Goal: Use online tool/utility: Utilize a website feature to perform a specific function

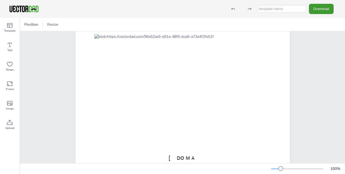
scroll to position [40, 0]
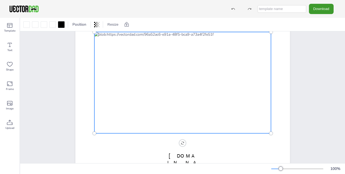
click at [135, 100] on div at bounding box center [182, 83] width 176 height 102
click at [145, 104] on div at bounding box center [182, 83] width 176 height 102
click at [54, 24] on div at bounding box center [52, 24] width 7 height 7
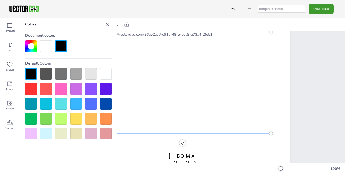
click at [76, 119] on div at bounding box center [76, 119] width 12 height 12
click at [77, 122] on div at bounding box center [76, 119] width 12 height 12
click at [172, 124] on div at bounding box center [182, 83] width 176 height 102
click at [94, 113] on div at bounding box center [91, 119] width 12 height 12
click at [107, 118] on div at bounding box center [106, 119] width 12 height 12
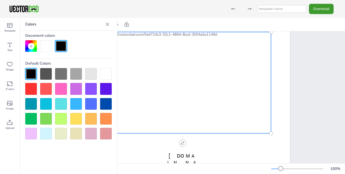
click at [106, 136] on div at bounding box center [106, 134] width 12 height 12
click at [108, 22] on icon at bounding box center [107, 24] width 5 height 5
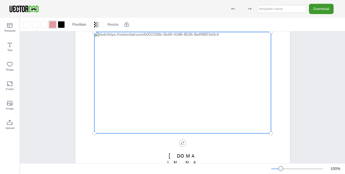
click at [107, 54] on div at bounding box center [182, 83] width 176 height 102
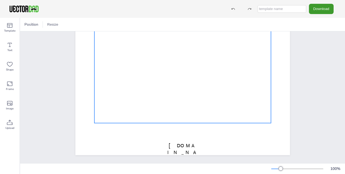
scroll to position [54, 0]
click at [136, 80] on div at bounding box center [182, 73] width 176 height 102
click at [54, 25] on div at bounding box center [52, 24] width 7 height 7
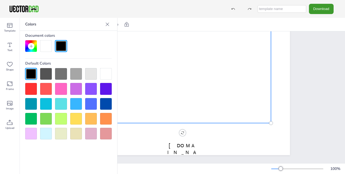
click at [75, 89] on div at bounding box center [76, 89] width 12 height 12
click at [102, 101] on div at bounding box center [106, 104] width 12 height 12
click at [106, 23] on icon at bounding box center [107, 24] width 5 height 5
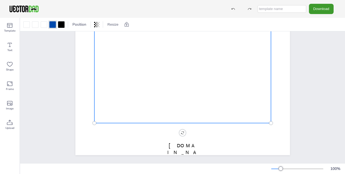
click at [142, 86] on div at bounding box center [182, 73] width 176 height 102
click at [137, 111] on div at bounding box center [182, 73] width 176 height 102
click at [137, 111] on div at bounding box center [183, 73] width 176 height 102
click at [37, 24] on div at bounding box center [35, 24] width 7 height 7
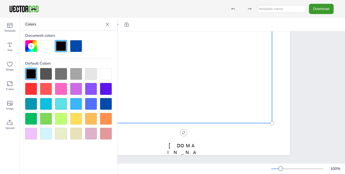
click at [60, 89] on div at bounding box center [61, 89] width 12 height 12
click at [75, 90] on div at bounding box center [76, 89] width 12 height 12
click at [77, 100] on div at bounding box center [76, 104] width 12 height 12
click at [106, 24] on icon at bounding box center [107, 24] width 5 height 5
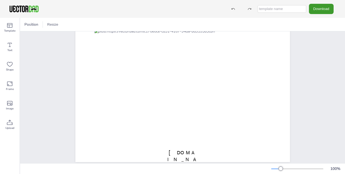
scroll to position [54, 0]
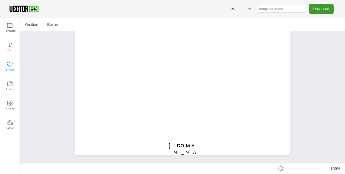
click at [9, 61] on div "Shape" at bounding box center [10, 67] width 20 height 20
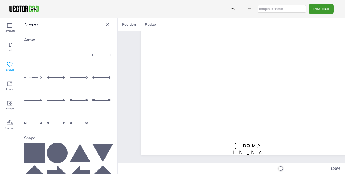
click at [38, 147] on icon at bounding box center [34, 153] width 21 height 21
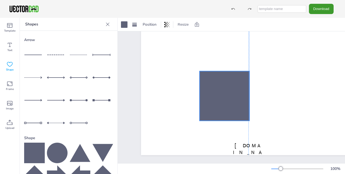
drag, startPoint x: 229, startPoint y: 51, endPoint x: 205, endPoint y: 75, distance: 34.3
click at [205, 75] on div at bounding box center [224, 96] width 50 height 50
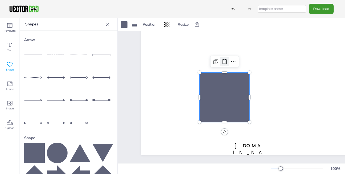
click at [222, 59] on icon at bounding box center [224, 62] width 7 height 7
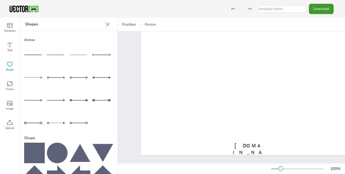
click at [105, 25] on icon at bounding box center [107, 24] width 5 height 5
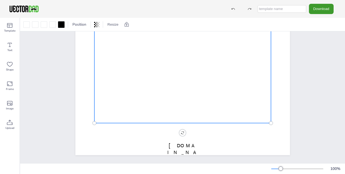
click at [142, 91] on div at bounding box center [182, 73] width 176 height 102
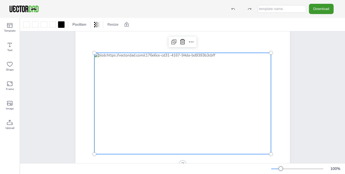
scroll to position [27, 0]
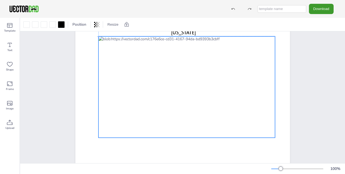
drag, startPoint x: 130, startPoint y: 100, endPoint x: 132, endPoint y: 91, distance: 9.2
click at [132, 91] on div at bounding box center [186, 88] width 176 height 102
click at [9, 64] on icon at bounding box center [10, 64] width 7 height 7
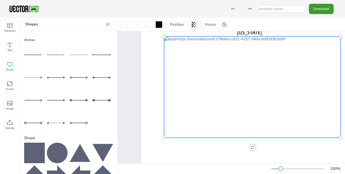
click at [60, 148] on icon at bounding box center [57, 153] width 21 height 21
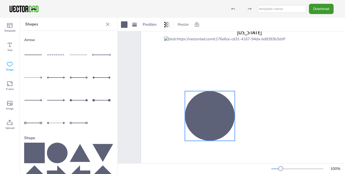
drag, startPoint x: 243, startPoint y: 81, endPoint x: 204, endPoint y: 102, distance: 43.8
click at [204, 102] on div at bounding box center [210, 116] width 50 height 50
click at [214, 118] on div at bounding box center [210, 116] width 50 height 50
click at [103, 24] on div at bounding box center [107, 24] width 9 height 9
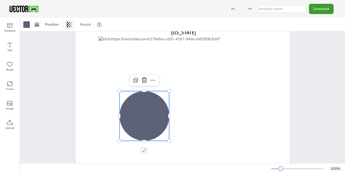
click at [66, 25] on div at bounding box center [70, 24] width 8 height 9
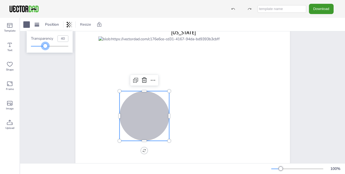
type input "42"
drag, startPoint x: 69, startPoint y: 47, endPoint x: 47, endPoint y: 48, distance: 22.8
click at [47, 48] on div at bounding box center [46, 46] width 4 height 4
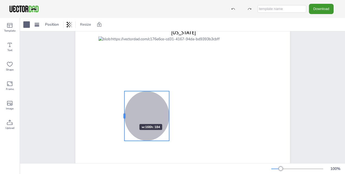
drag, startPoint x: 118, startPoint y: 115, endPoint x: 123, endPoint y: 115, distance: 4.9
click at [123, 115] on div at bounding box center [124, 116] width 4 height 50
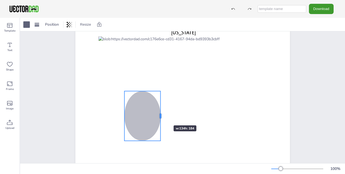
drag, startPoint x: 166, startPoint y: 117, endPoint x: 157, endPoint y: 116, distance: 8.7
click at [158, 116] on div at bounding box center [160, 116] width 4 height 50
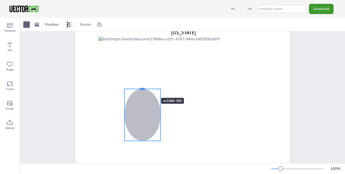
drag, startPoint x: 140, startPoint y: 90, endPoint x: 145, endPoint y: 88, distance: 5.3
click at [145, 88] on div at bounding box center [142, 89] width 36 height 4
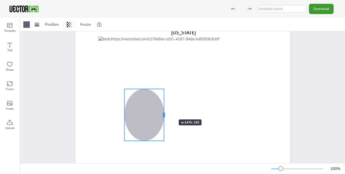
drag, startPoint x: 159, startPoint y: 116, endPoint x: 162, endPoint y: 110, distance: 7.2
click at [162, 110] on div at bounding box center [164, 115] width 4 height 52
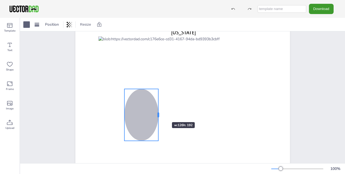
drag, startPoint x: 161, startPoint y: 117, endPoint x: 156, endPoint y: 113, distance: 6.8
click at [157, 113] on div at bounding box center [158, 115] width 2 height 5
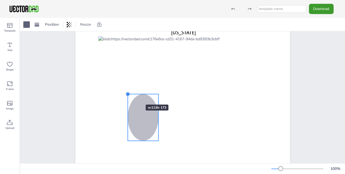
drag, startPoint x: 122, startPoint y: 90, endPoint x: 129, endPoint y: 95, distance: 8.5
click at [129, 95] on div "[US_STATE] [DOMAIN_NAME]" at bounding box center [182, 95] width 214 height 166
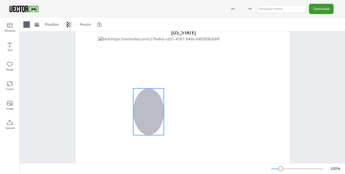
drag, startPoint x: 131, startPoint y: 116, endPoint x: 133, endPoint y: 112, distance: 4.9
click at [133, 112] on div at bounding box center [148, 112] width 31 height 47
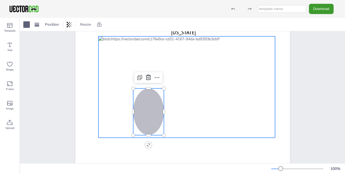
click at [183, 105] on div at bounding box center [186, 88] width 176 height 102
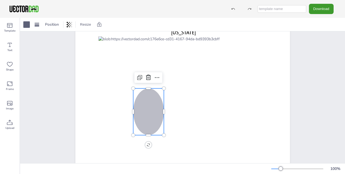
click at [149, 103] on div at bounding box center [148, 112] width 31 height 47
click at [148, 77] on icon at bounding box center [148, 77] width 5 height 5
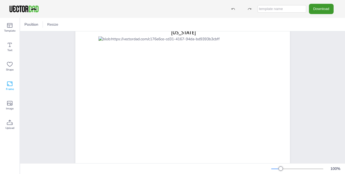
click at [9, 83] on icon at bounding box center [10, 84] width 7 height 7
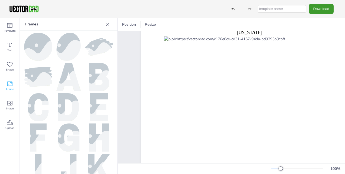
scroll to position [0, 0]
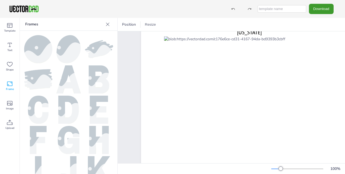
click at [106, 24] on icon at bounding box center [107, 24] width 5 height 5
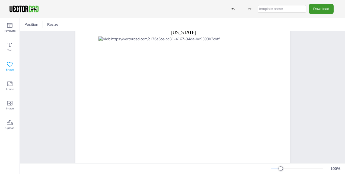
click at [7, 66] on icon at bounding box center [10, 64] width 7 height 7
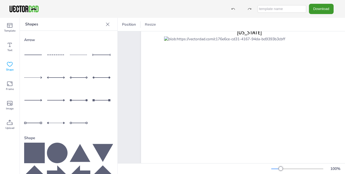
click at [34, 53] on div at bounding box center [34, 55] width 21 height 21
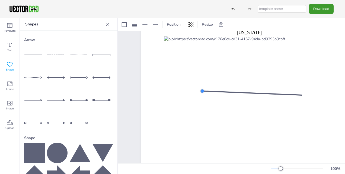
drag, startPoint x: 193, startPoint y: 96, endPoint x: 202, endPoint y: 92, distance: 10.1
click at [202, 92] on div at bounding box center [202, 91] width 5 height 5
drag, startPoint x: 300, startPoint y: 95, endPoint x: 216, endPoint y: 91, distance: 84.1
click at [216, 91] on div at bounding box center [216, 91] width 4 height 4
click at [33, 55] on div at bounding box center [34, 55] width 21 height 21
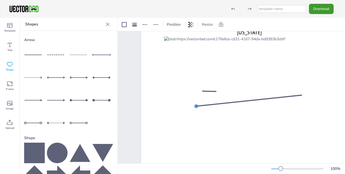
drag, startPoint x: 194, startPoint y: 97, endPoint x: 196, endPoint y: 108, distance: 11.2
click at [196, 108] on div at bounding box center [196, 106] width 5 height 5
drag, startPoint x: 299, startPoint y: 95, endPoint x: 203, endPoint y: 97, distance: 96.5
click at [203, 97] on div at bounding box center [203, 97] width 6 height 6
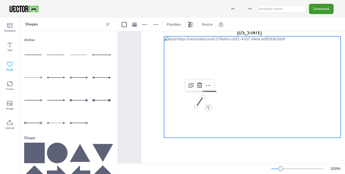
click at [233, 95] on div at bounding box center [252, 88] width 176 height 102
